Goal: Task Accomplishment & Management: Use online tool/utility

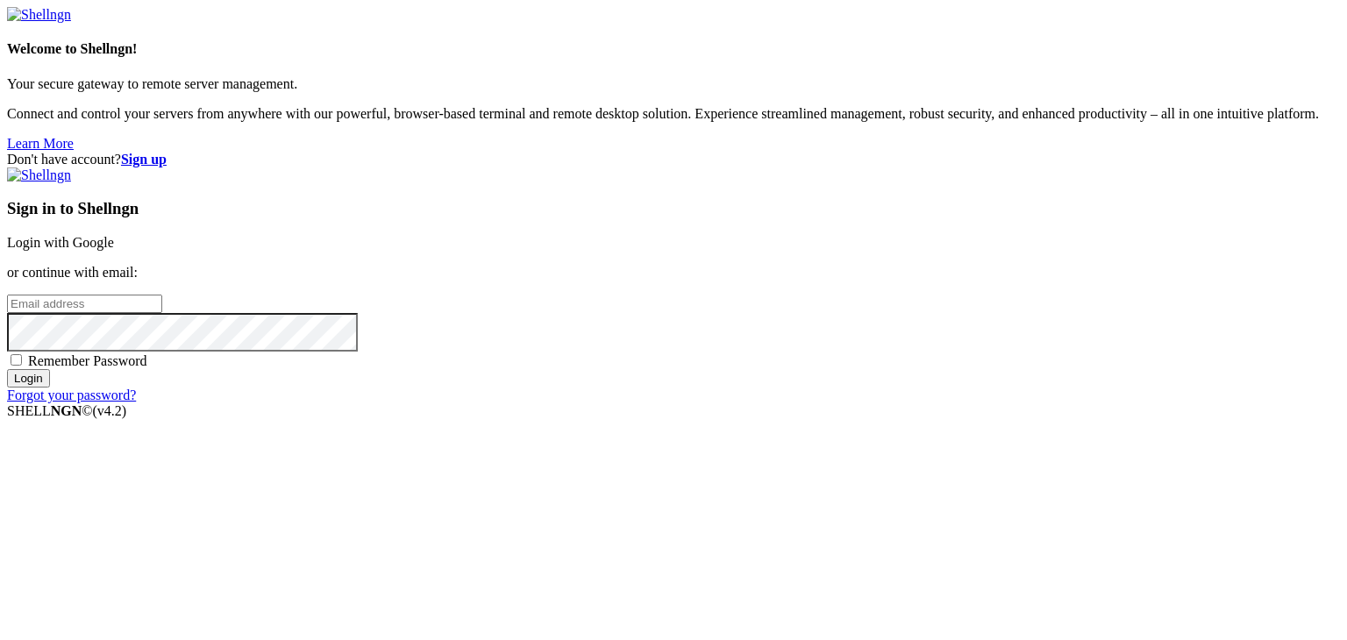
click at [162, 311] on input "email" at bounding box center [84, 304] width 155 height 18
type input "[EMAIL_ADDRESS][DOMAIN_NAME]"
click at [147, 368] on span "Remember Password" at bounding box center [87, 360] width 119 height 15
click at [22, 366] on input "Remember Password" at bounding box center [16, 359] width 11 height 11
checkbox input "true"
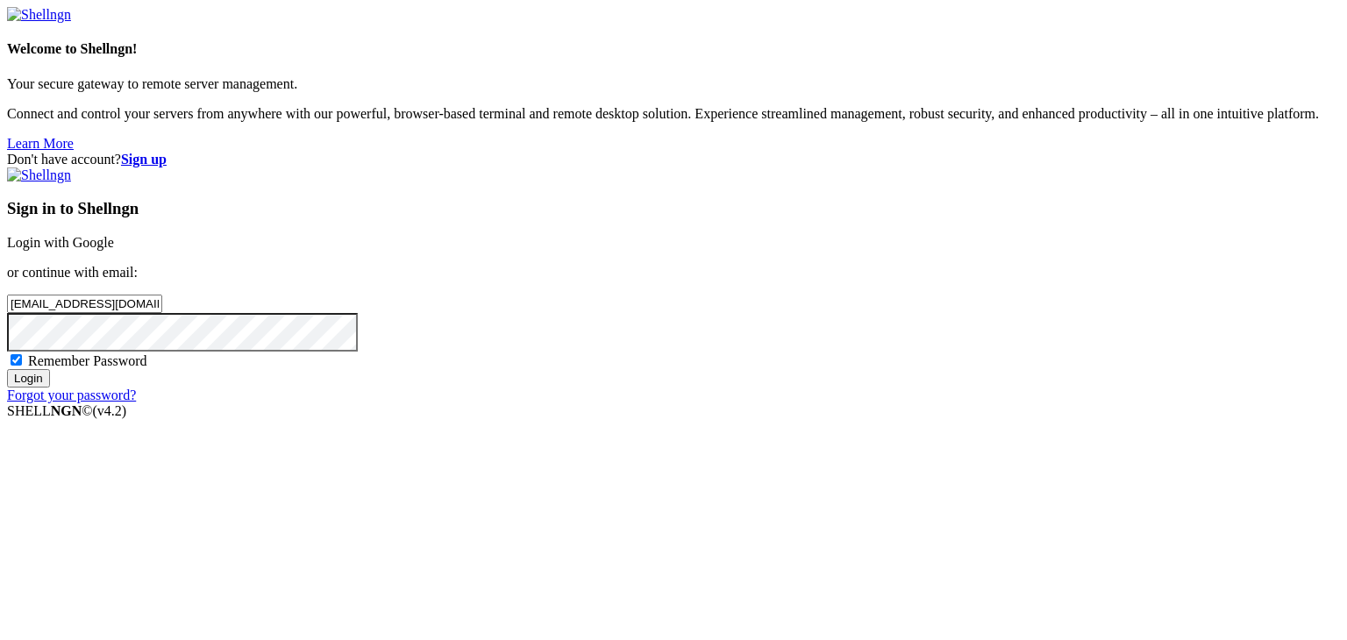
click at [50, 388] on input "Login" at bounding box center [28, 378] width 43 height 18
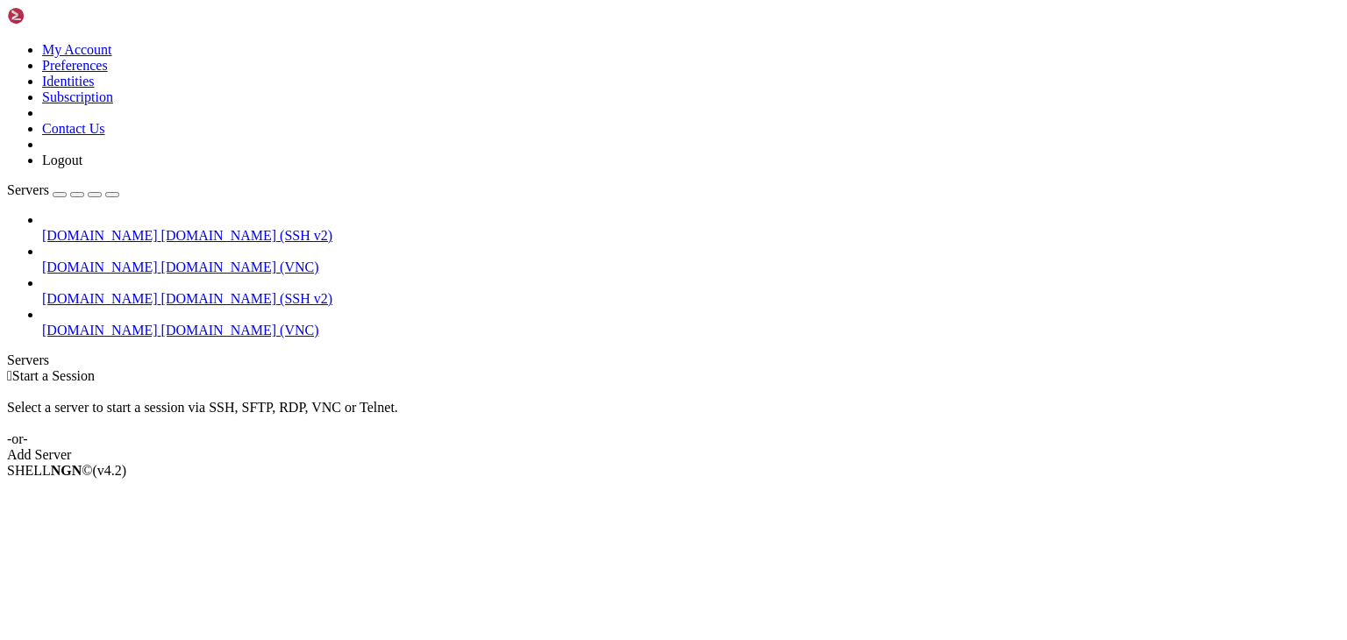
click at [98, 228] on span "[DOMAIN_NAME]" at bounding box center [100, 235] width 116 height 15
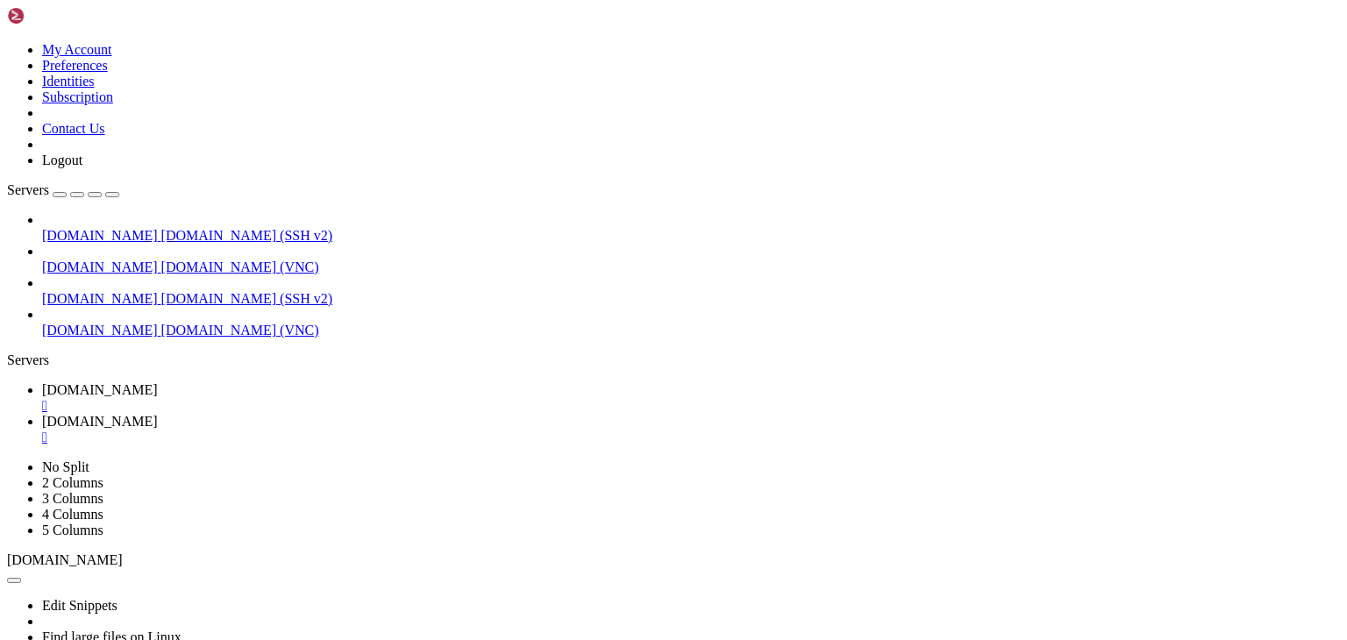
type input "/home/ubuntu/deckSecOps/doc"
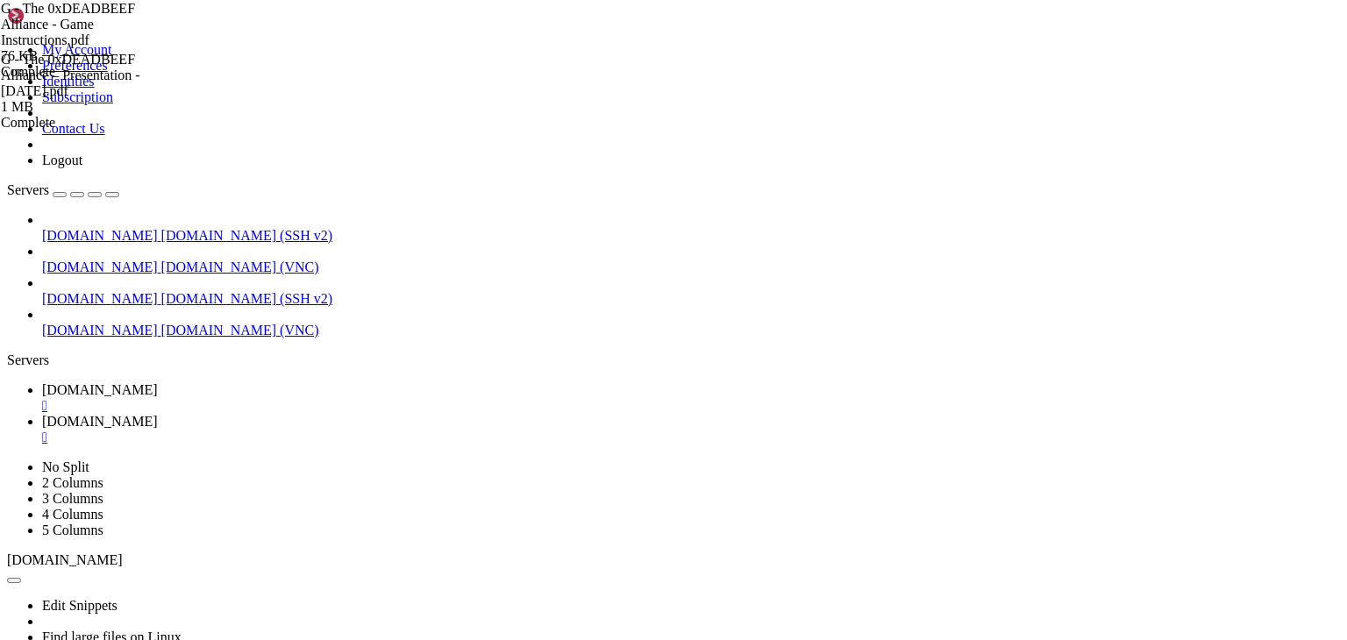
click at [158, 382] on span "[DOMAIN_NAME]" at bounding box center [100, 389] width 116 height 15
click at [158, 414] on span "[DOMAIN_NAME]" at bounding box center [100, 421] width 116 height 15
click at [469, 430] on div "" at bounding box center [691, 438] width 1298 height 16
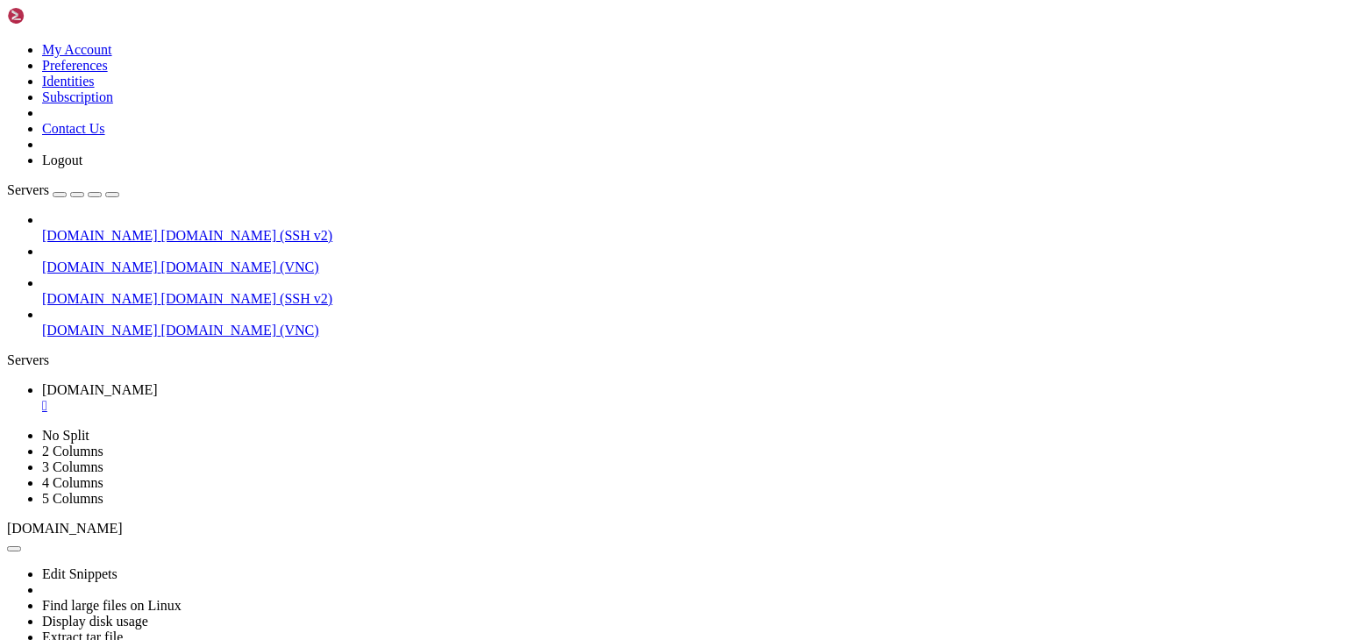
drag, startPoint x: 622, startPoint y: 1183, endPoint x: 872, endPoint y: 1177, distance: 250.9
drag, startPoint x: 773, startPoint y: 1105, endPoint x: 642, endPoint y: 1082, distance: 133.5
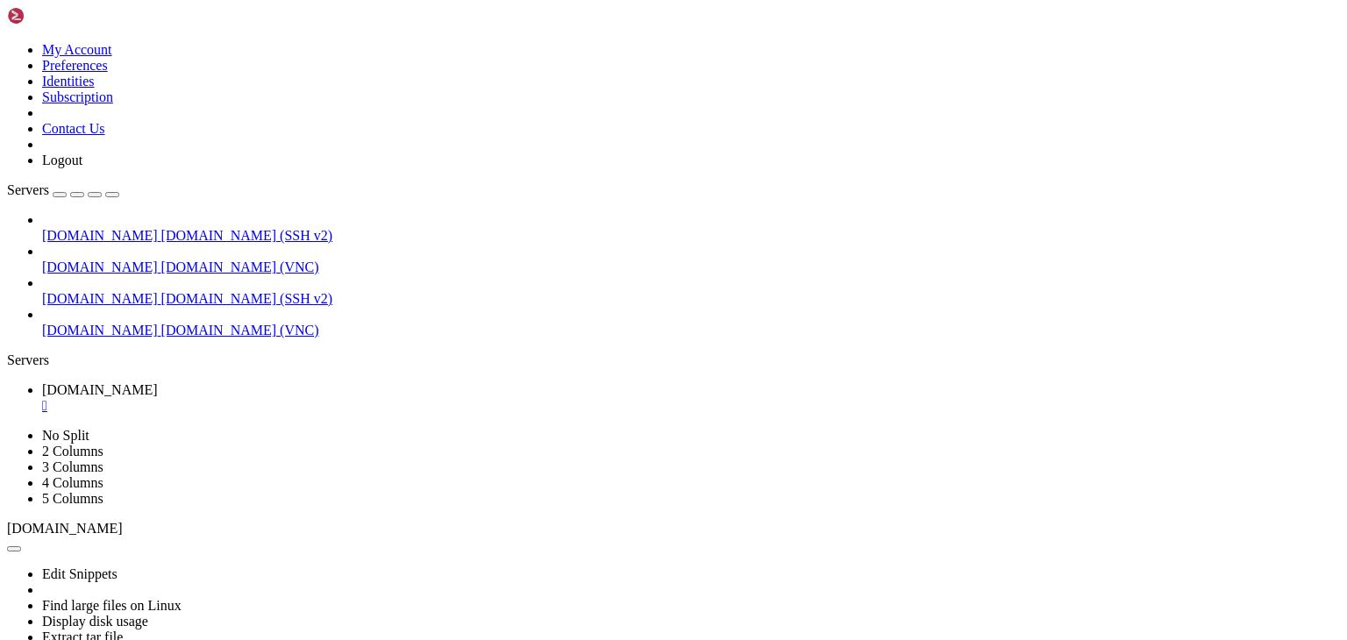
drag, startPoint x: 683, startPoint y: 1041, endPoint x: 574, endPoint y: 1112, distance: 129.9
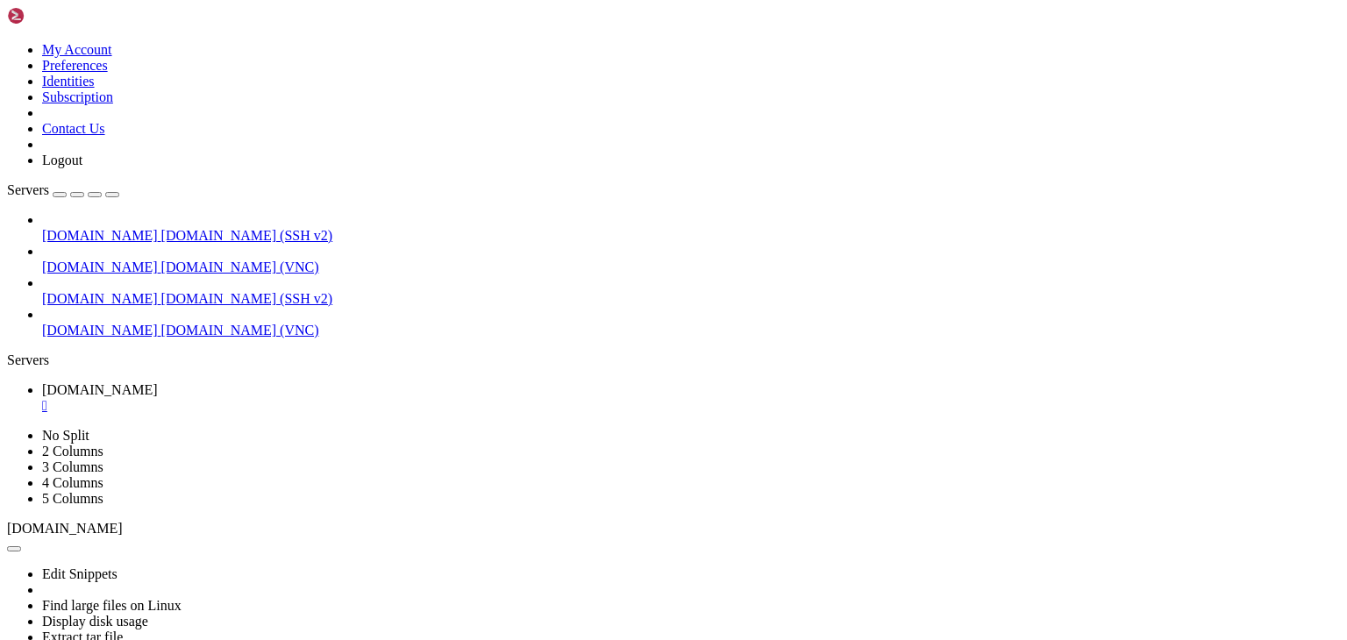
drag, startPoint x: 434, startPoint y: 1210, endPoint x: 904, endPoint y: 1208, distance: 470.0
drag, startPoint x: 952, startPoint y: 1161, endPoint x: 629, endPoint y: 1081, distance: 333.3
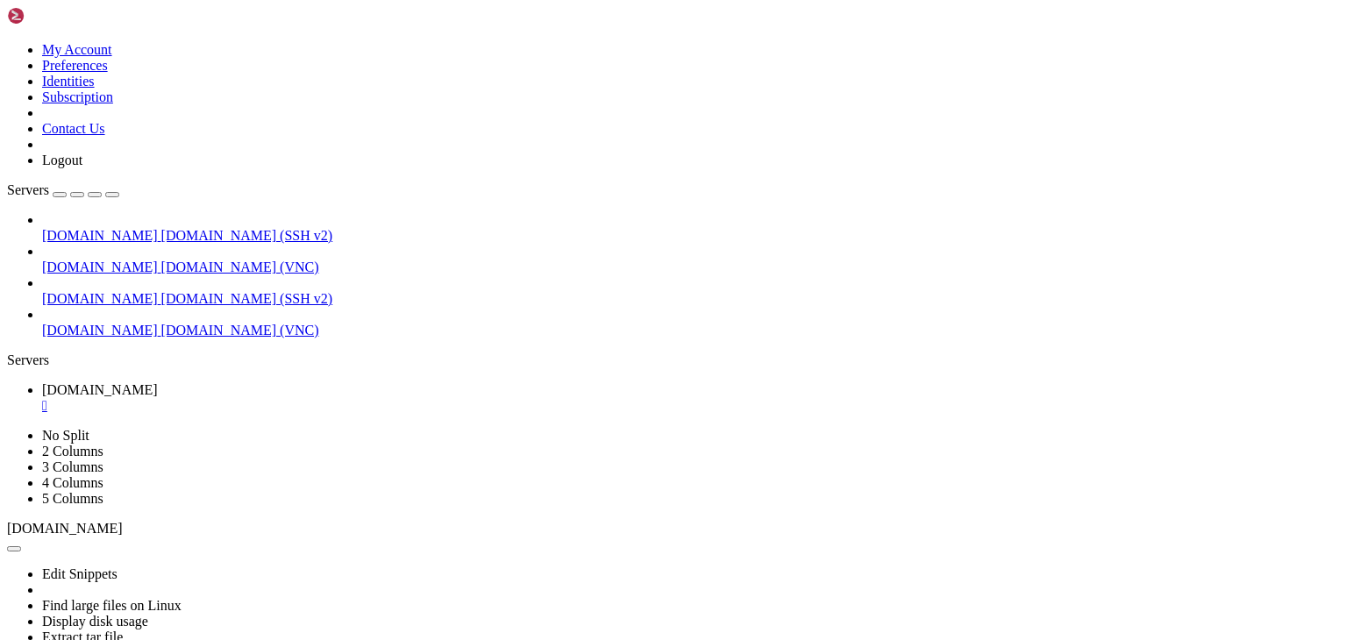
click at [338, 398] on div "" at bounding box center [691, 406] width 1298 height 16
